Goal: Communication & Community: Connect with others

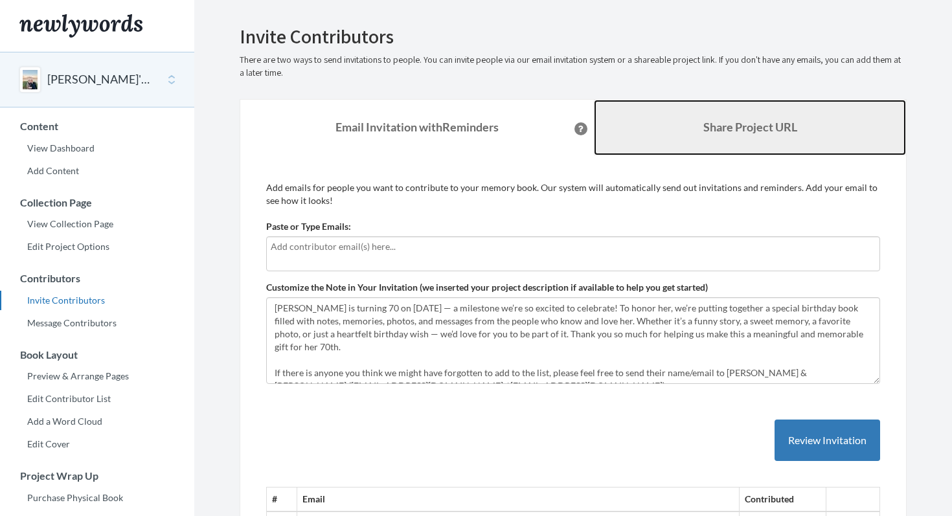
click at [718, 135] on link "Share Project URL" at bounding box center [750, 128] width 312 height 56
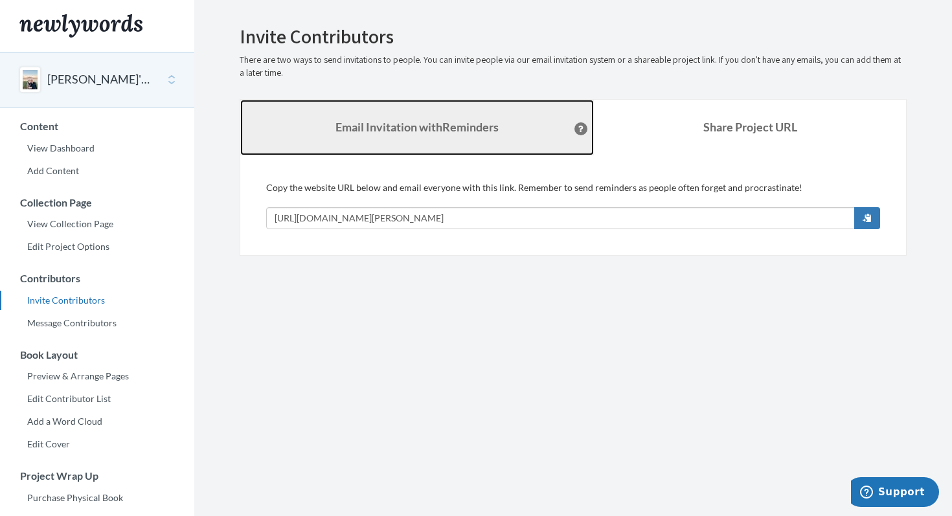
click at [439, 134] on strong "Email Invitation with Reminders" at bounding box center [417, 127] width 163 height 14
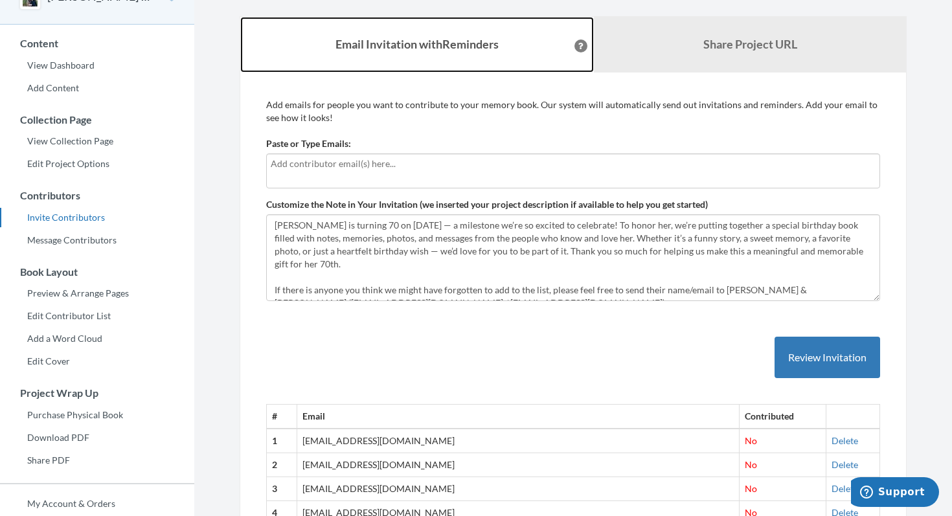
scroll to position [81, 0]
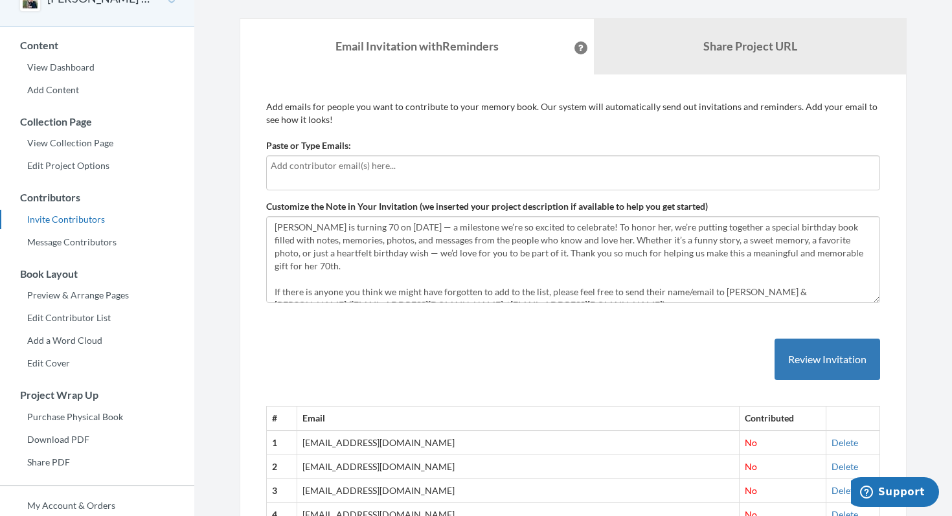
click at [297, 159] on input "text" at bounding box center [573, 166] width 605 height 14
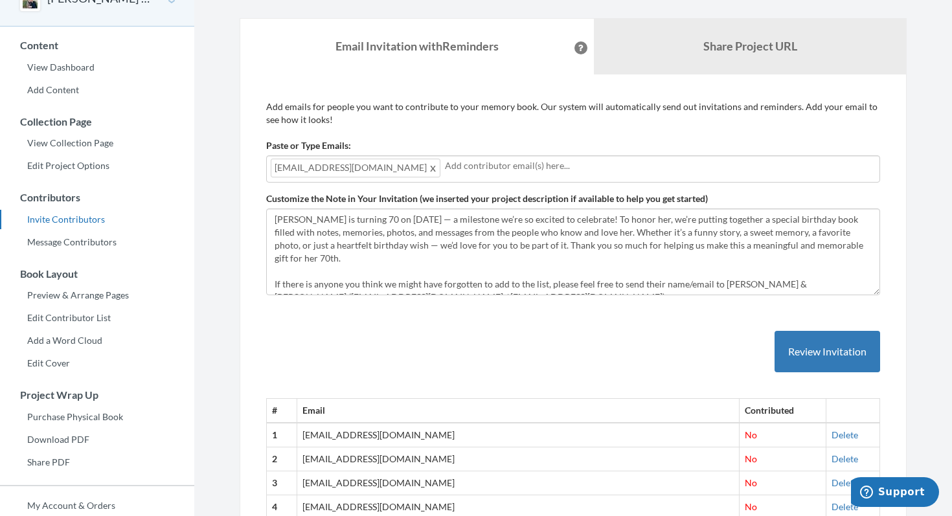
click at [462, 166] on input "text" at bounding box center [660, 166] width 431 height 14
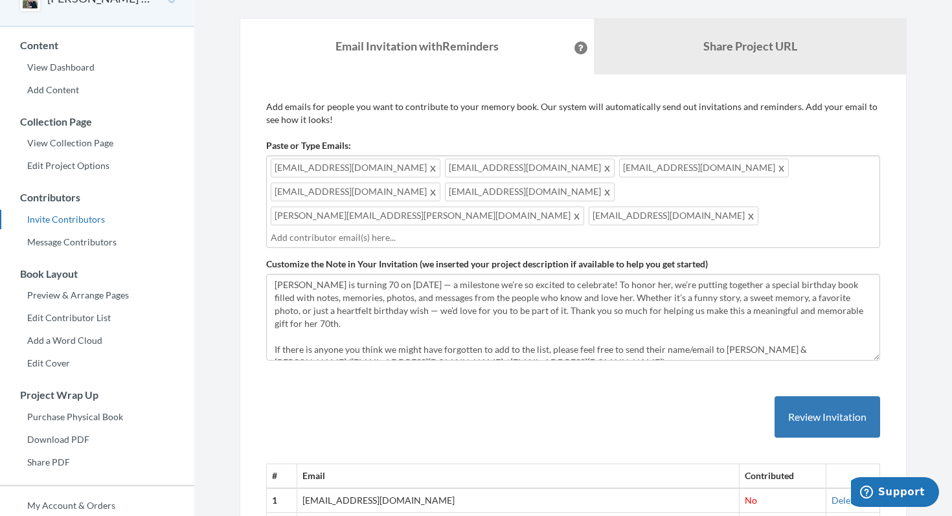
click at [534, 231] on input "text" at bounding box center [573, 238] width 605 height 14
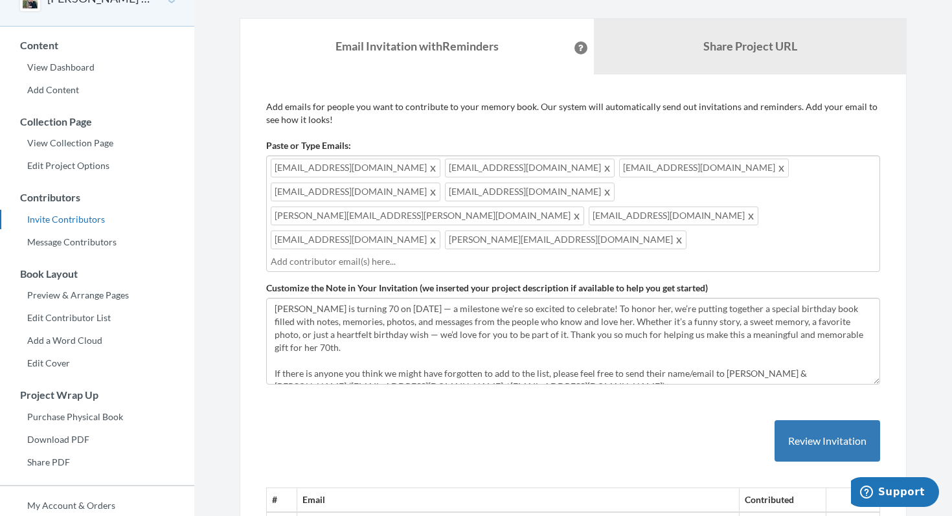
click at [357, 255] on input "text" at bounding box center [573, 262] width 605 height 14
click at [402, 255] on input "text" at bounding box center [573, 262] width 605 height 14
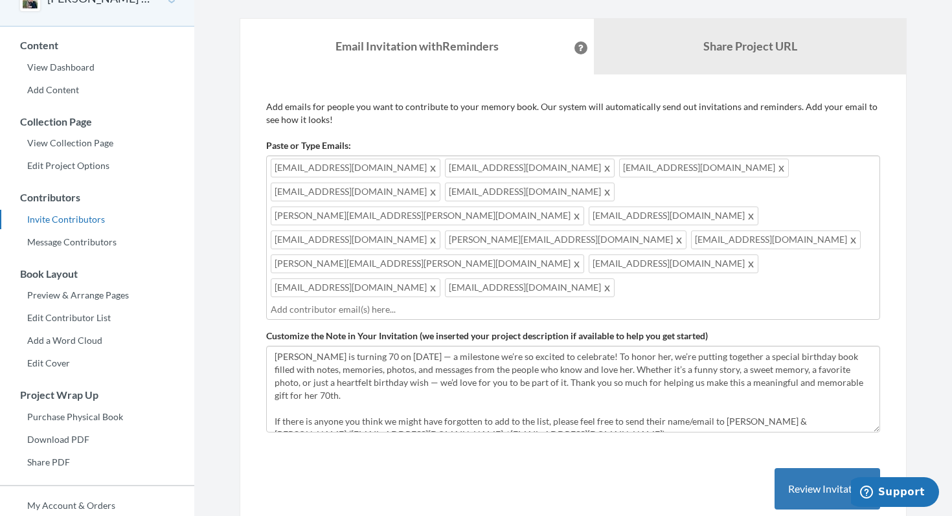
click at [437, 303] on input "text" at bounding box center [573, 310] width 605 height 14
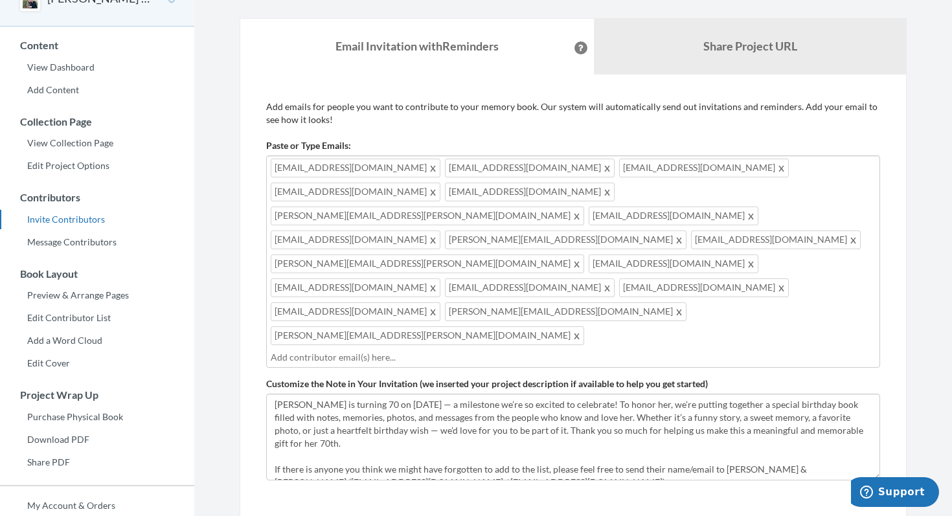
click at [310, 350] on input "text" at bounding box center [573, 357] width 605 height 14
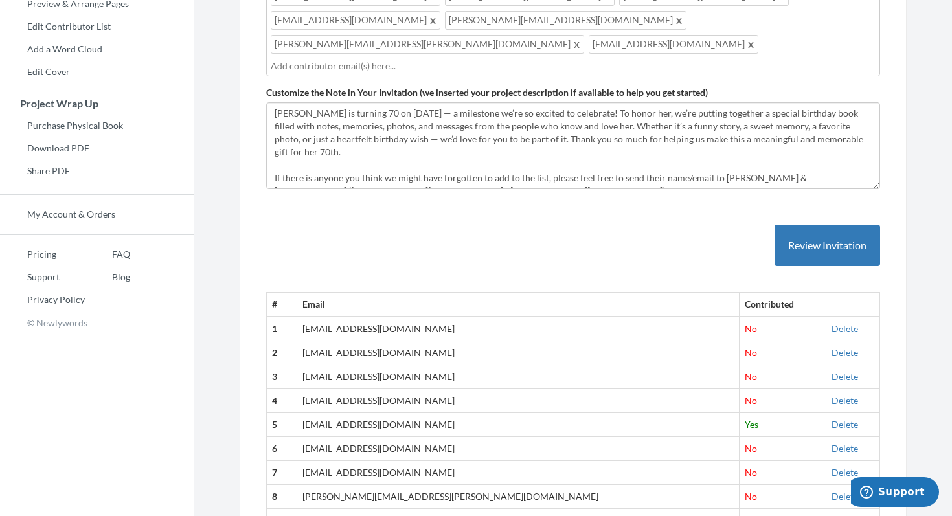
scroll to position [351, 0]
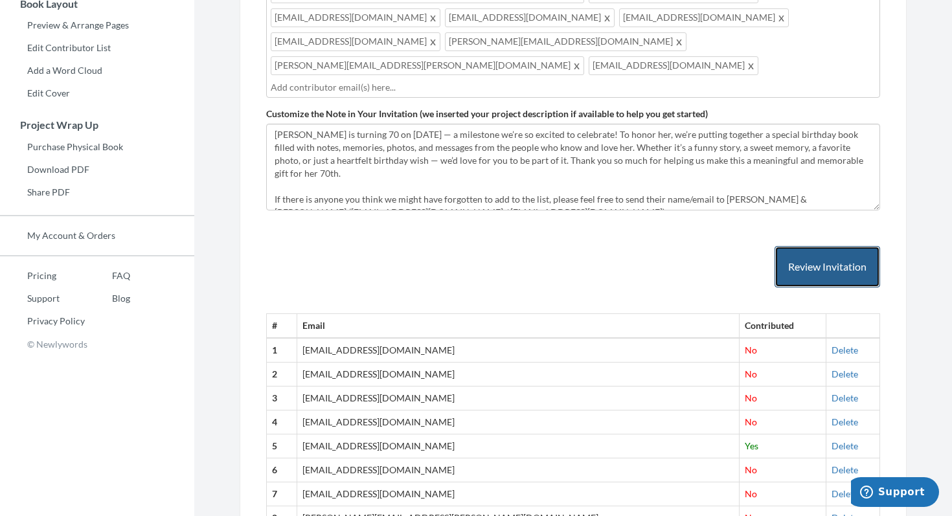
click at [827, 246] on button "Review Invitation" at bounding box center [828, 267] width 106 height 42
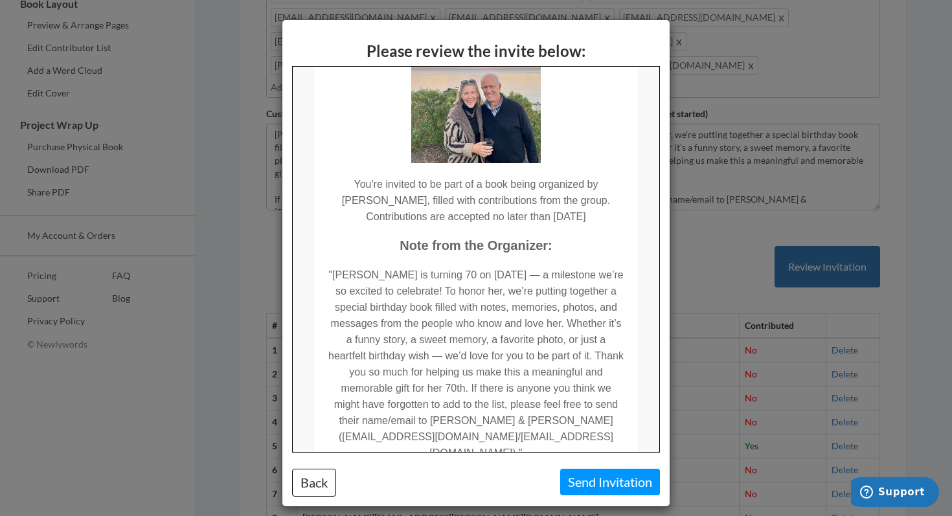
scroll to position [0, 0]
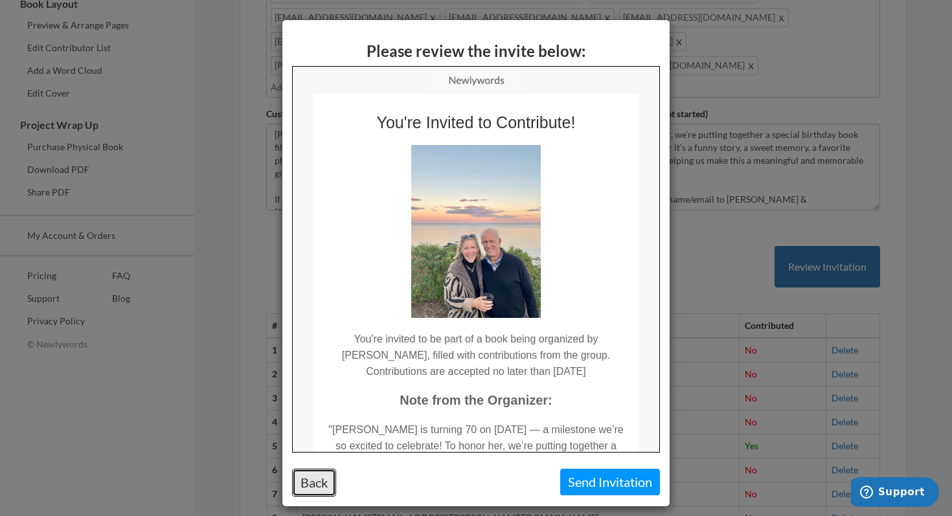
click at [311, 481] on button "Back" at bounding box center [314, 483] width 44 height 28
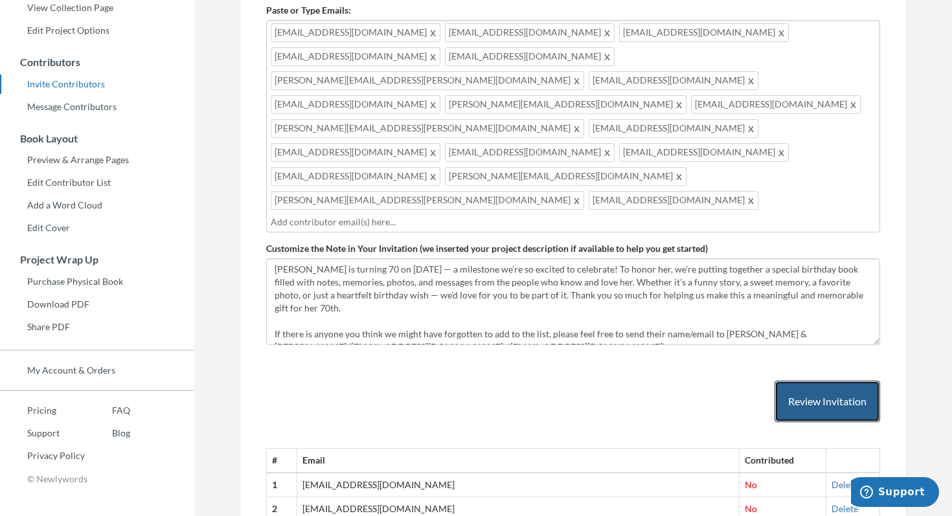
scroll to position [227, 0]
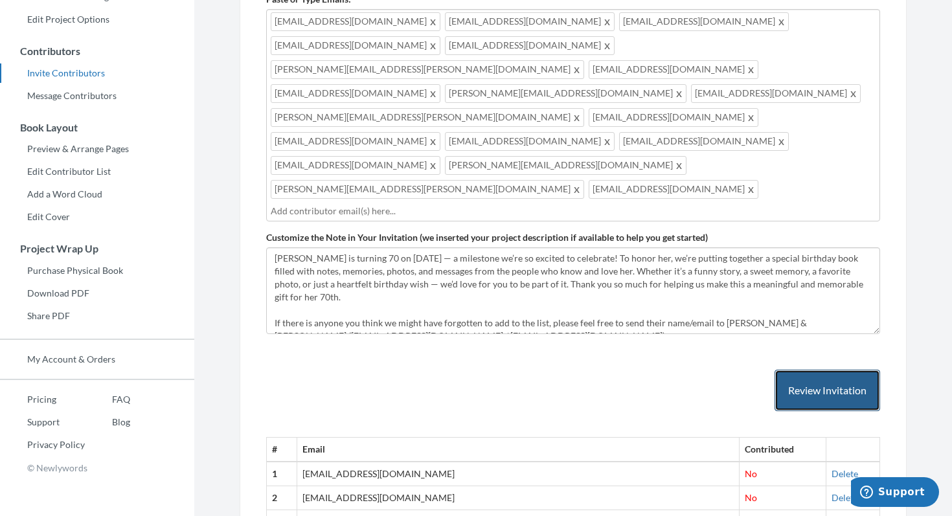
click at [805, 370] on button "Review Invitation" at bounding box center [828, 391] width 106 height 42
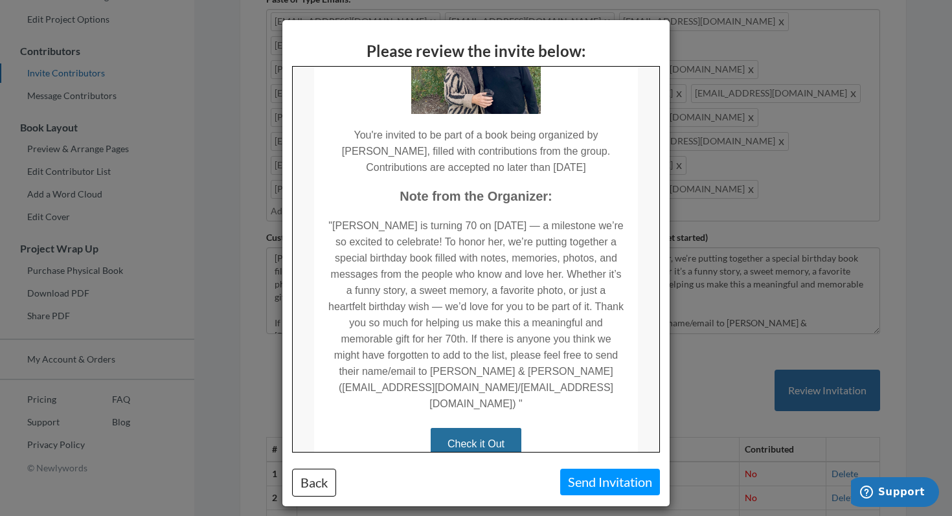
scroll to position [313, 0]
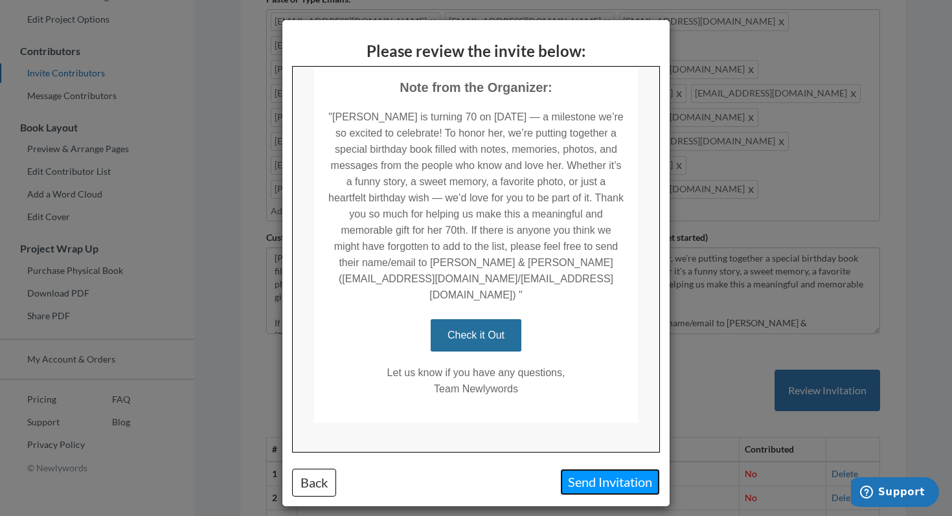
click at [599, 483] on button "Send Invitation" at bounding box center [610, 482] width 100 height 27
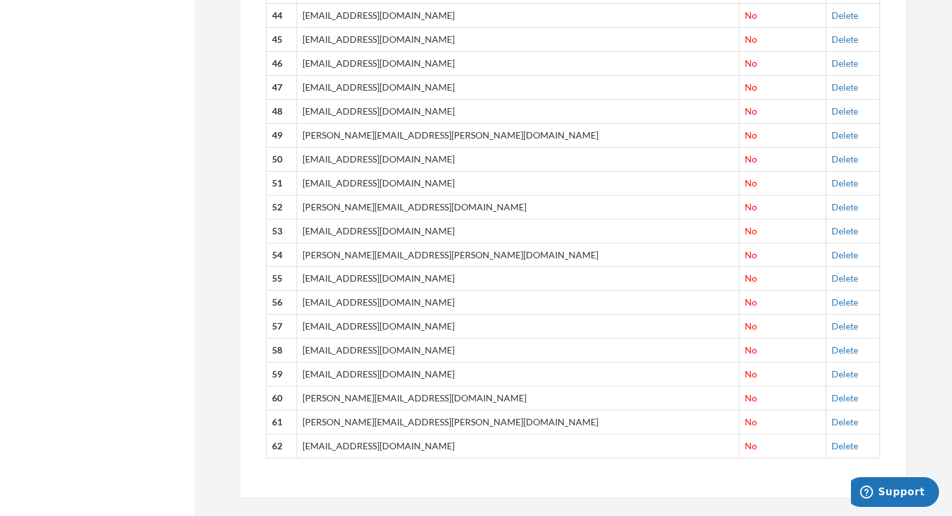
scroll to position [1640, 0]
